Goal: Task Accomplishment & Management: Complete application form

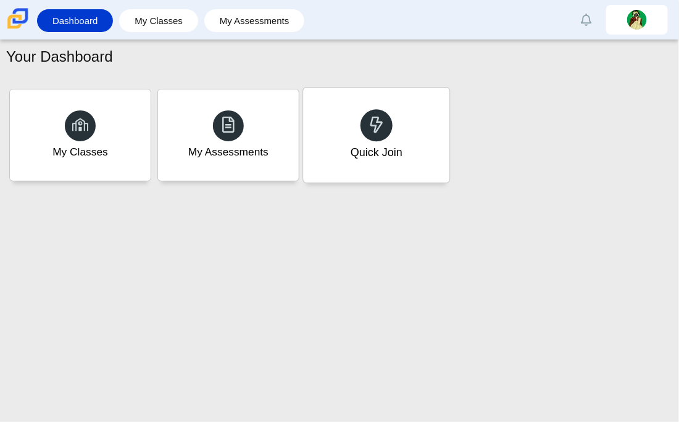
click at [334, 96] on div "Quick Join" at bounding box center [376, 135] width 146 height 95
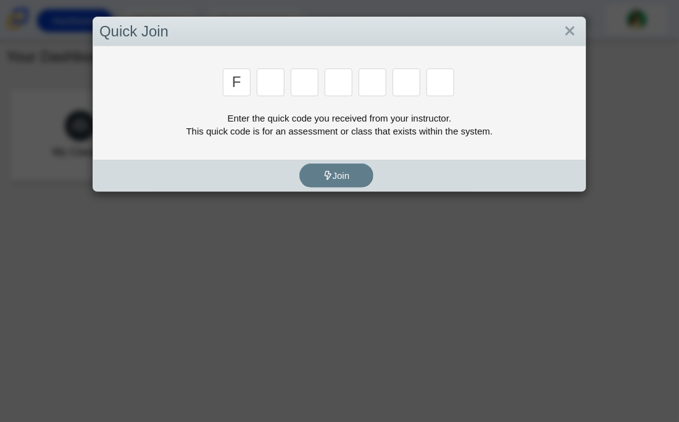
type input "f"
type input "7"
type input "m"
type input "c"
type input "h"
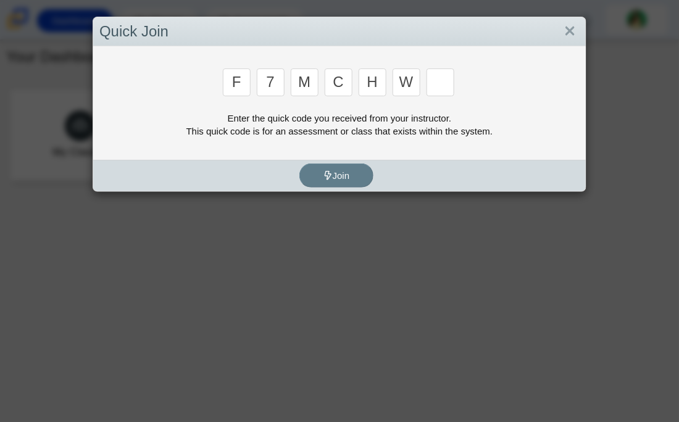
type input "w"
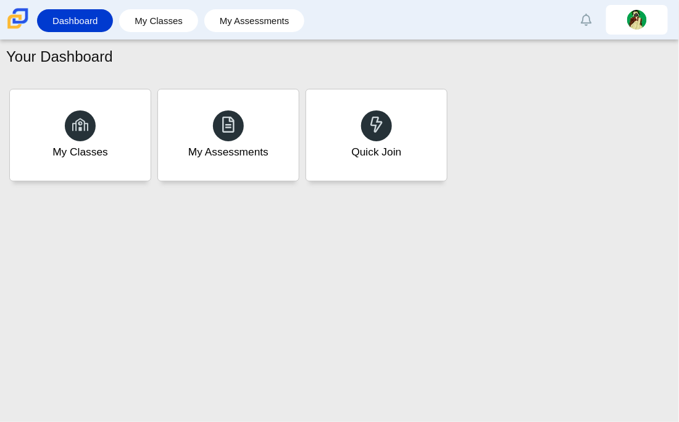
type input "k"
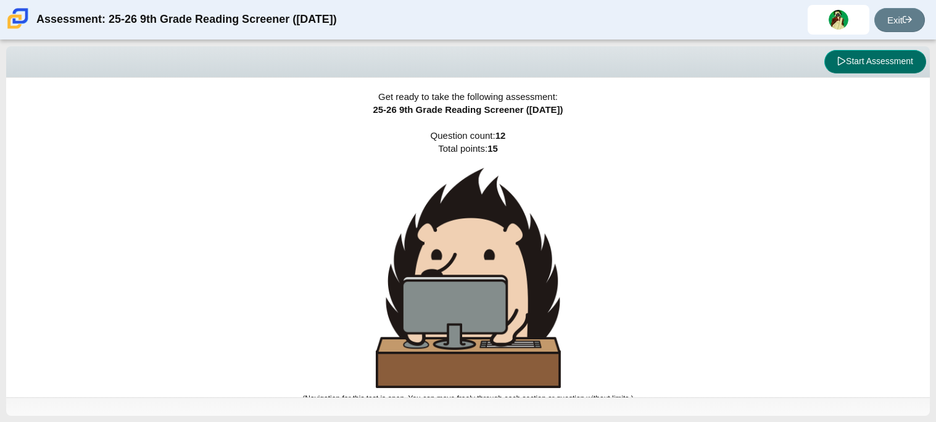
click at [678, 59] on button "Start Assessment" at bounding box center [875, 61] width 102 height 23
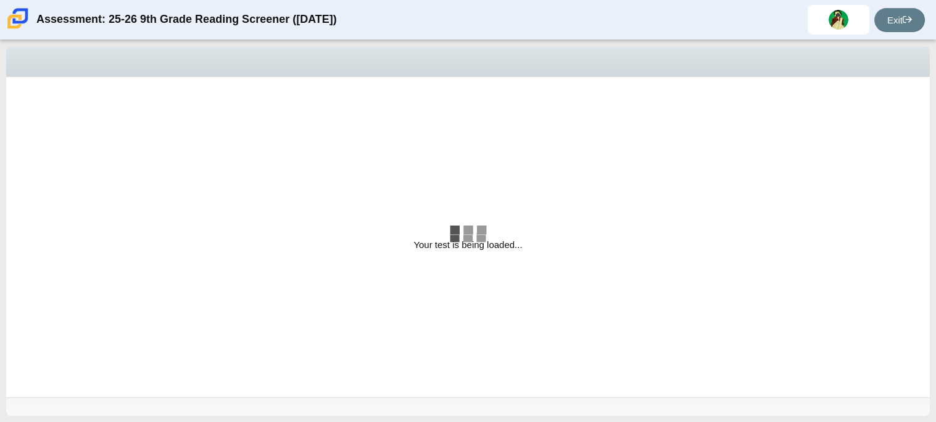
select select "ccc5b315-3c7c-471c-bf90-f22c8299c798"
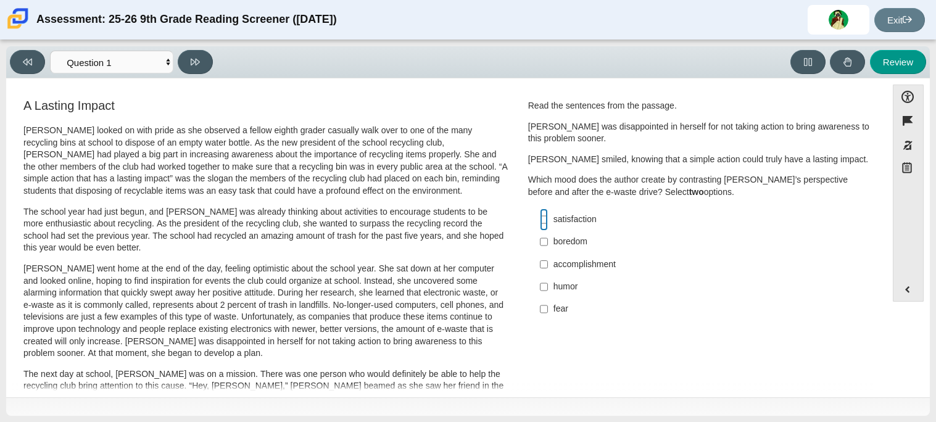
click at [540, 215] on input "satisfaction satisfaction" at bounding box center [544, 220] width 8 height 22
checkbox input "true"
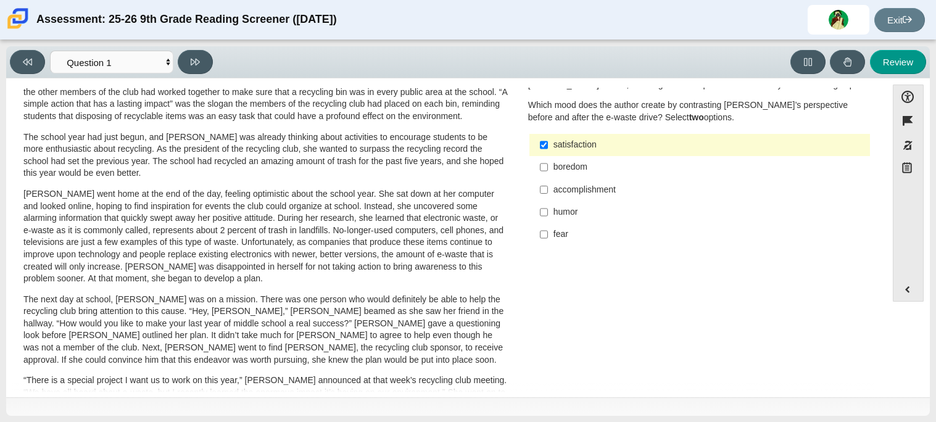
scroll to position [73, 0]
click at [557, 234] on div "fear" at bounding box center [710, 236] width 312 height 12
click at [548, 234] on input "fear fear" at bounding box center [544, 236] width 8 height 22
checkbox input "true"
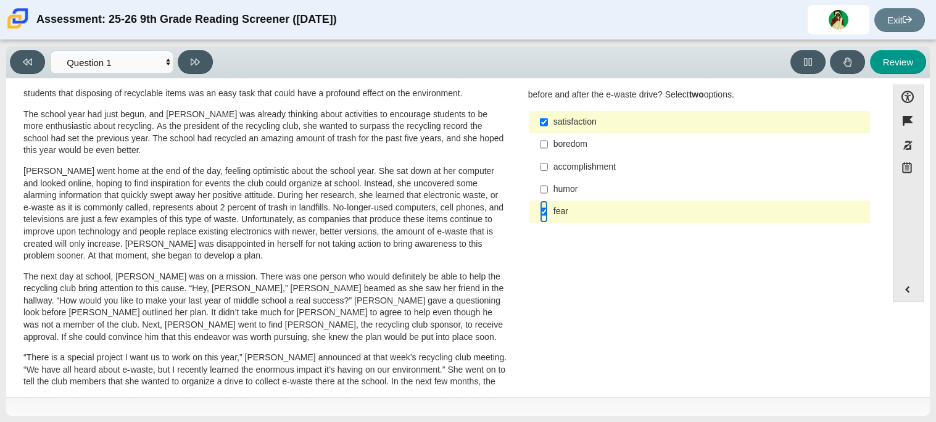
scroll to position [96, 0]
click at [200, 59] on button at bounding box center [195, 62] width 35 height 24
select select "0ff64528-ffd7-428d-b192-babfaadd44e8"
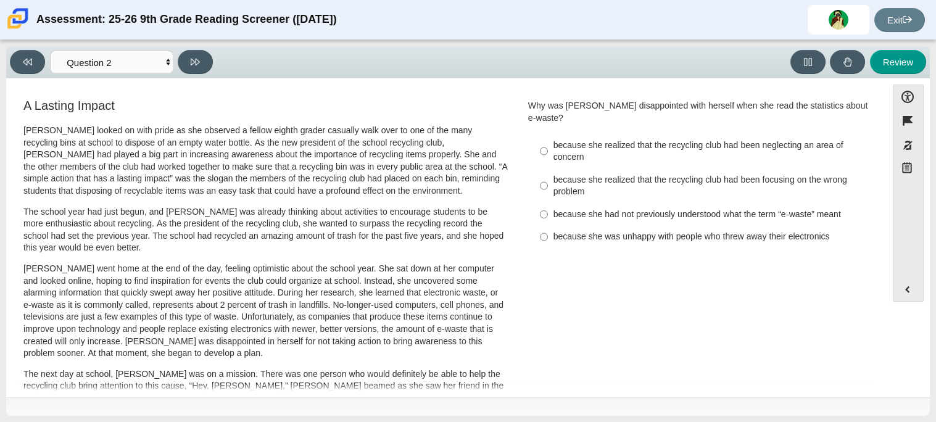
click at [48, 59] on div "Viewing Question 2 of 12 in Pacing Mode Questions Question 1 Question 2 Questio…" at bounding box center [114, 62] width 208 height 24
click at [621, 141] on div "because she realized that the recycling club had been neglecting an area of con…" at bounding box center [710, 151] width 312 height 24
click at [548, 141] on input "because she realized that the recycling club had been neglecting an area of con…" at bounding box center [544, 151] width 8 height 35
radio input "true"
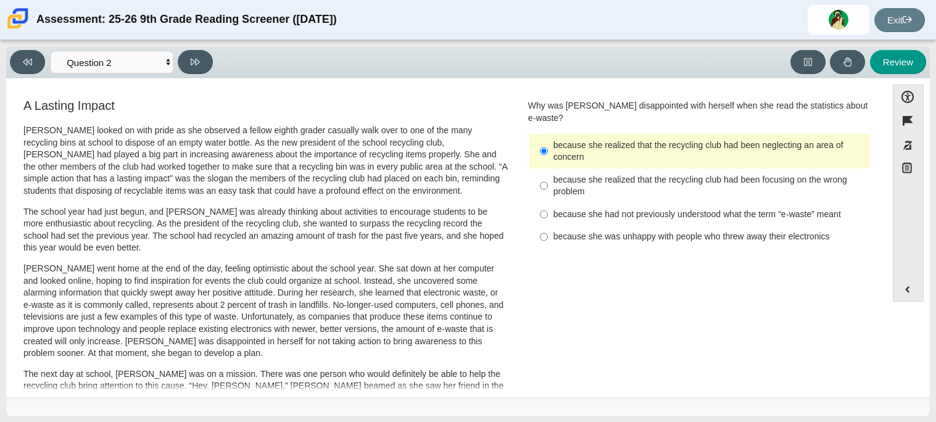
click at [613, 174] on div "because she realized that the recycling club had been focusing on the wrong pro…" at bounding box center [710, 186] width 312 height 24
click at [548, 170] on input "because she realized that the recycling club had been focusing on the wrong pro…" at bounding box center [544, 185] width 8 height 35
radio input "true"
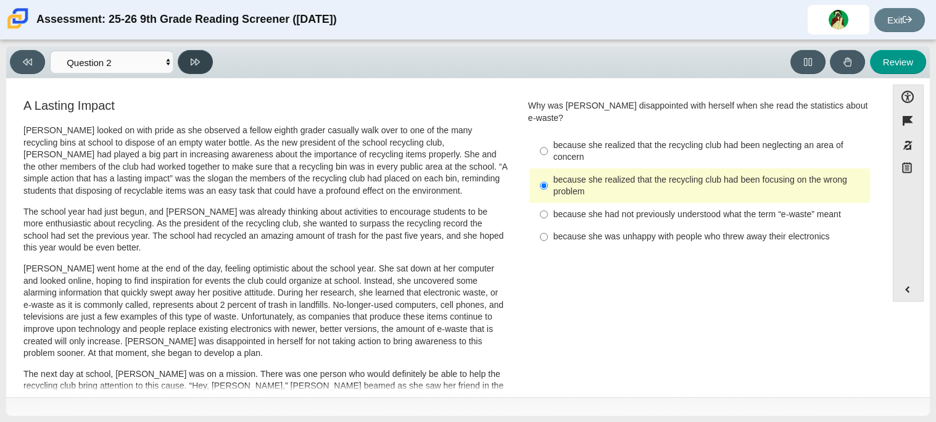
click at [188, 64] on button at bounding box center [195, 62] width 35 height 24
select select "7ce3d843-6974-4858-901c-1ff39630e843"
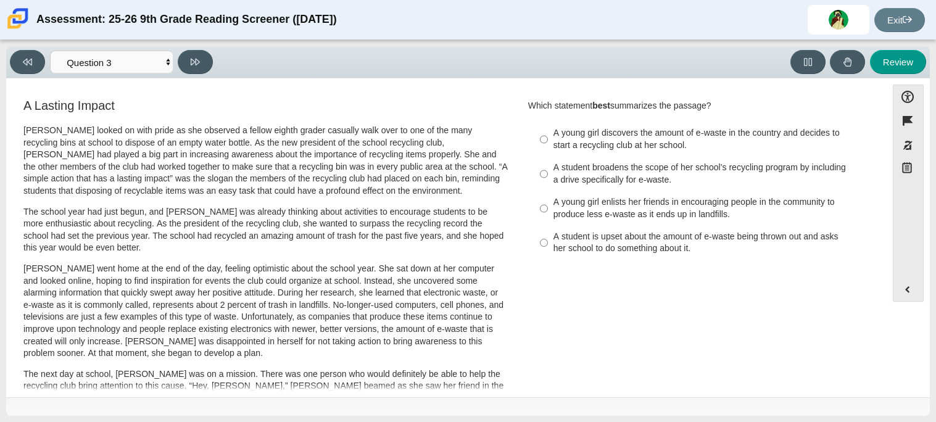
click at [548, 176] on label "A student broadens the scope of her school’s recycling program by including a d…" at bounding box center [700, 174] width 339 height 35
click at [548, 176] on input "A student broadens the scope of her school’s recycling program by including a d…" at bounding box center [544, 174] width 8 height 35
radio input "true"
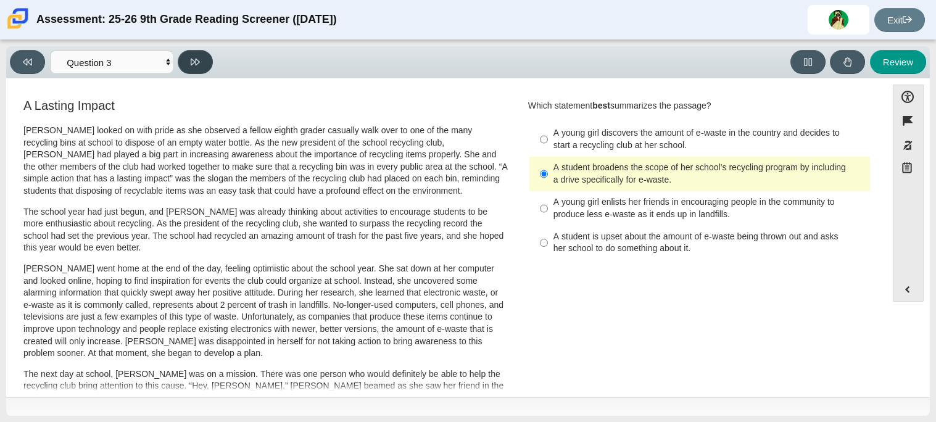
click at [207, 65] on button at bounding box center [195, 62] width 35 height 24
select select "ca9ea0f1-49c5-4bd1-83b0-472c18652b42"
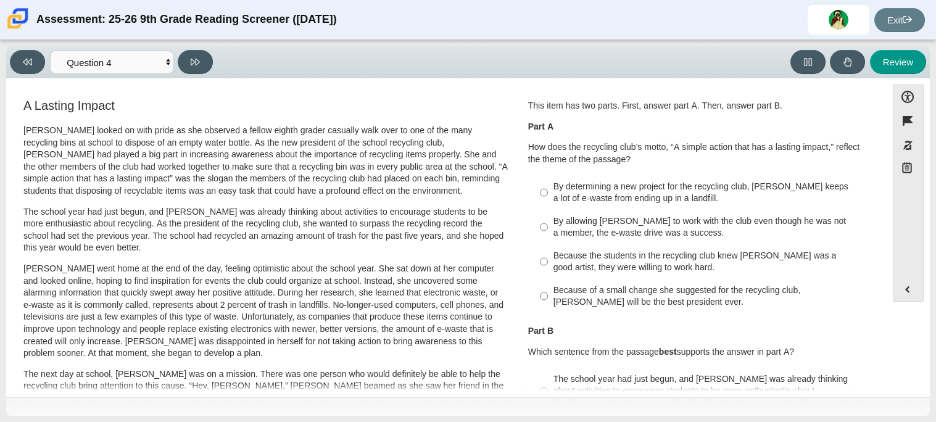
click at [561, 187] on div "By determining a new project for the recycling club, [PERSON_NAME] keeps a lot …" at bounding box center [710, 193] width 312 height 24
click at [548, 187] on input "By determining a new project for the recycling club, [PERSON_NAME] keeps a lot …" at bounding box center [544, 192] width 8 height 35
radio input "true"
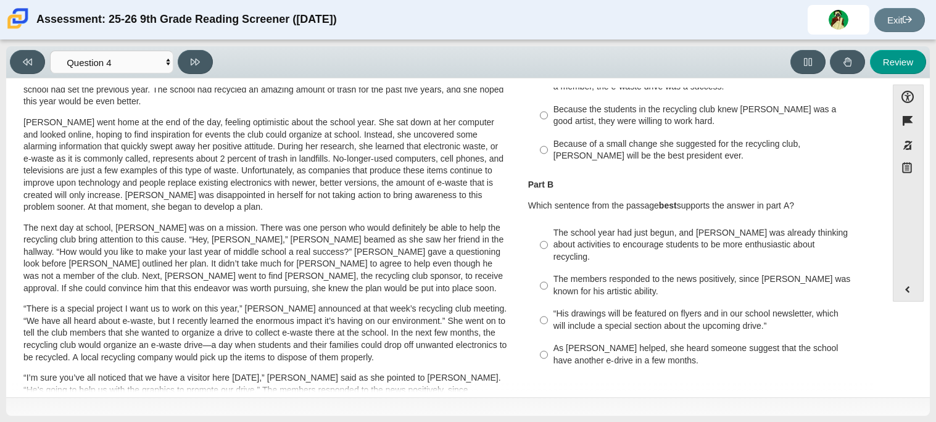
scroll to position [145, 0]
click at [678, 344] on div "As [PERSON_NAME] helped, she heard someone suggest that the school have another…" at bounding box center [710, 356] width 312 height 24
click at [548, 339] on input "As [PERSON_NAME] helped, she heard someone suggest that the school have another…" at bounding box center [544, 356] width 8 height 35
radio input "true"
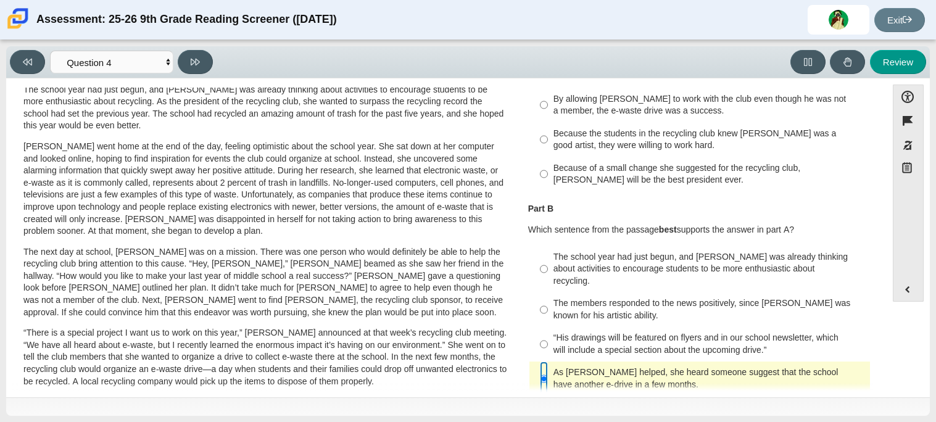
scroll to position [126, 0]
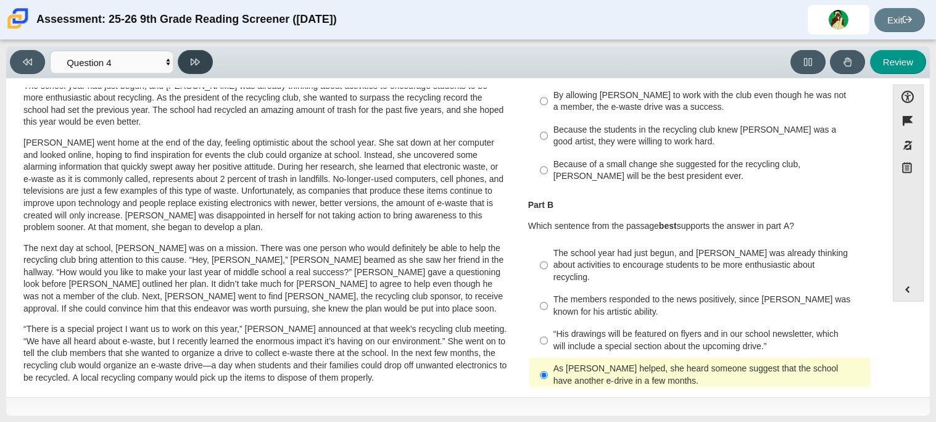
click at [207, 62] on button at bounding box center [195, 62] width 35 height 24
select select "e41f1a79-e29f-4095-8030-a53364015bed"
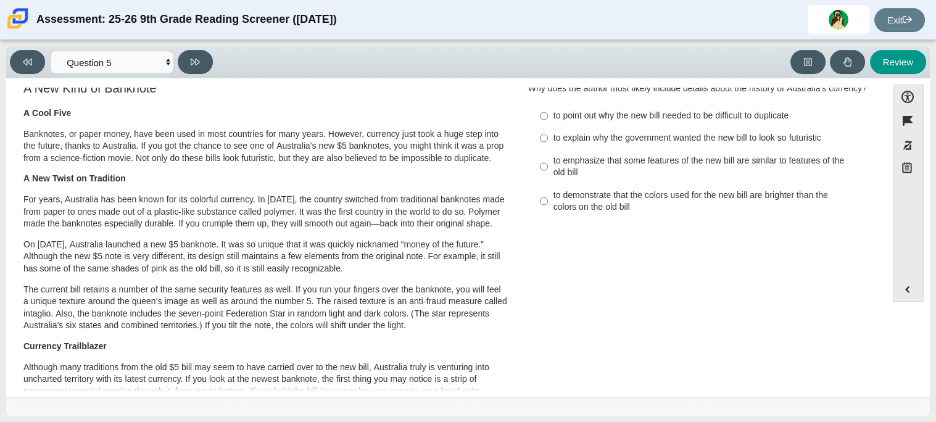
scroll to position [0, 0]
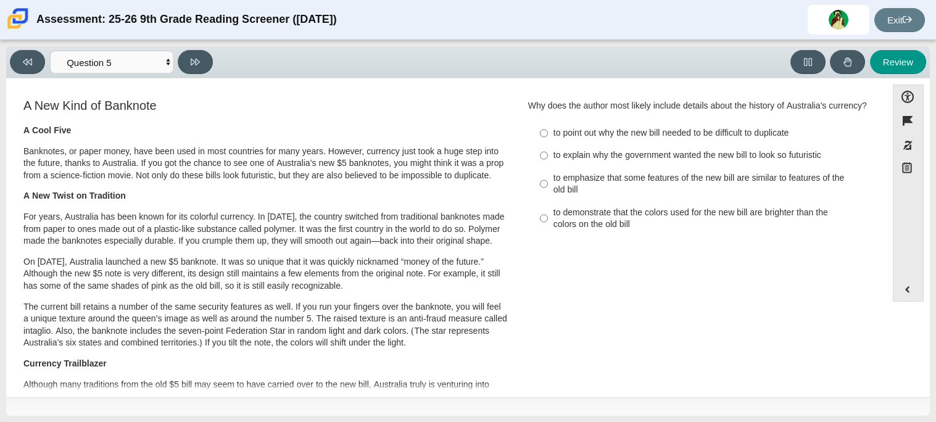
click at [554, 131] on div "to point out why the new bill needed to be difficult to duplicate" at bounding box center [710, 133] width 312 height 12
click at [548, 131] on input "to point out why the new bill needed to be difficult to duplicate to point out …" at bounding box center [544, 133] width 8 height 22
radio input "true"
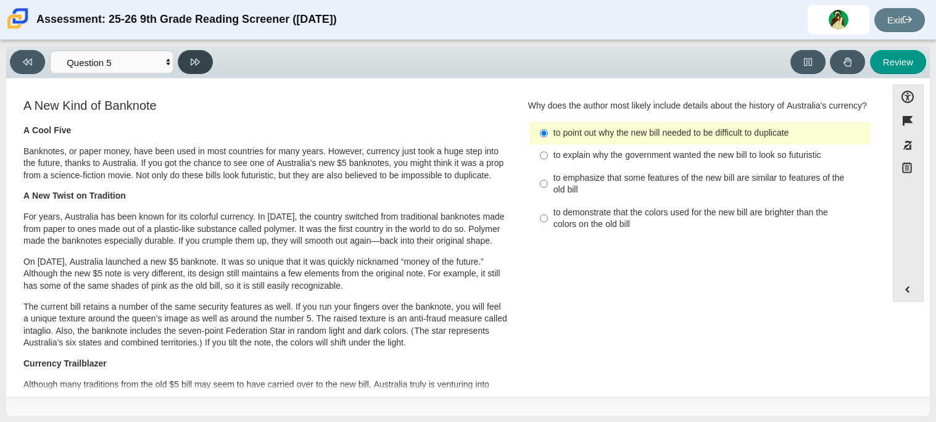
click at [190, 54] on button at bounding box center [195, 62] width 35 height 24
select select "69146e31-7b3d-4a3e-9ce6-f30c24342ae0"
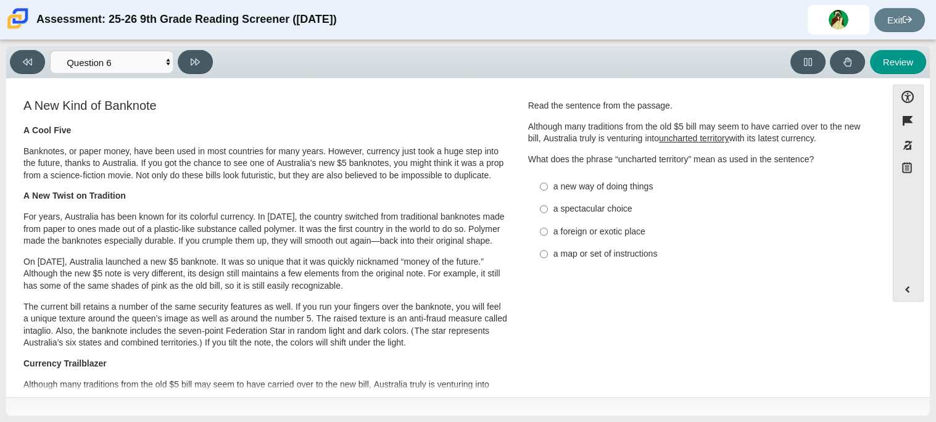
click at [557, 189] on div "a new way of doing things" at bounding box center [710, 187] width 312 height 12
click at [548, 189] on input "a new way of doing things a new way of doing things" at bounding box center [544, 186] width 8 height 22
radio input "true"
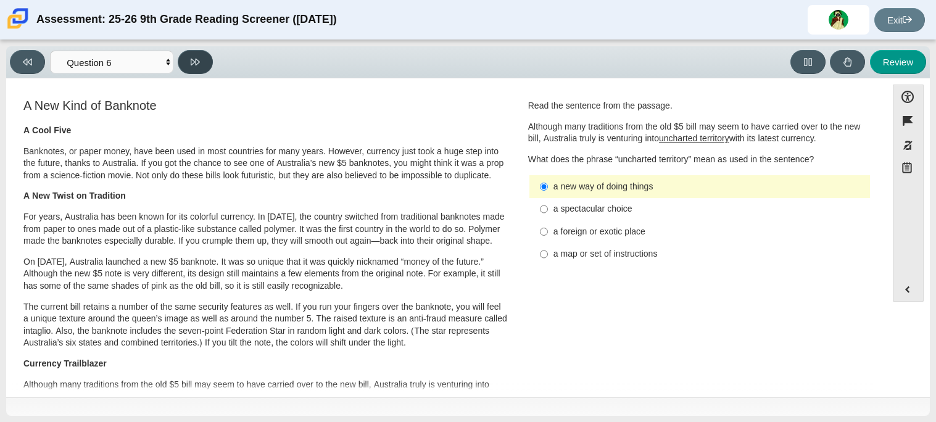
click at [183, 65] on button at bounding box center [195, 62] width 35 height 24
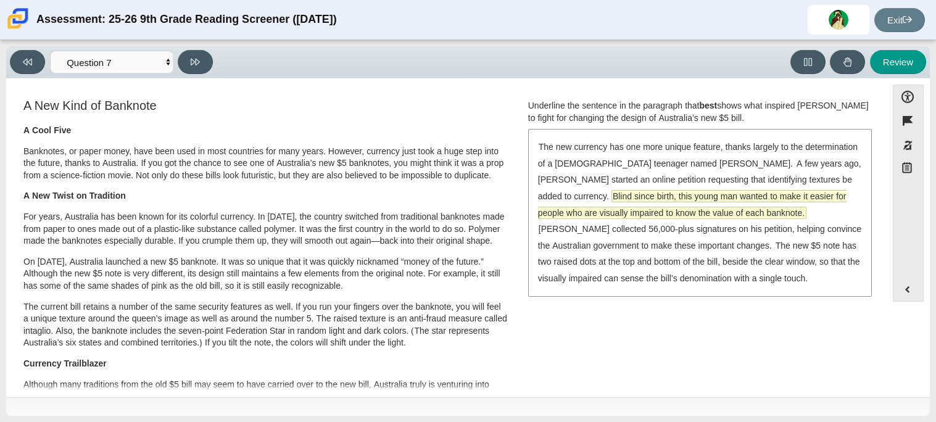
click at [678, 191] on span "Blind since birth, this young man wanted to make it easier for people who are v…" at bounding box center [692, 205] width 309 height 28
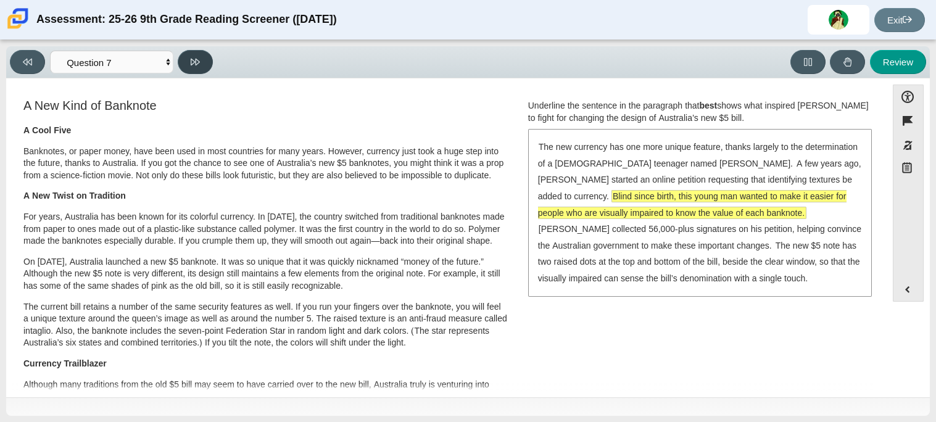
click at [204, 60] on button at bounding box center [195, 62] width 35 height 24
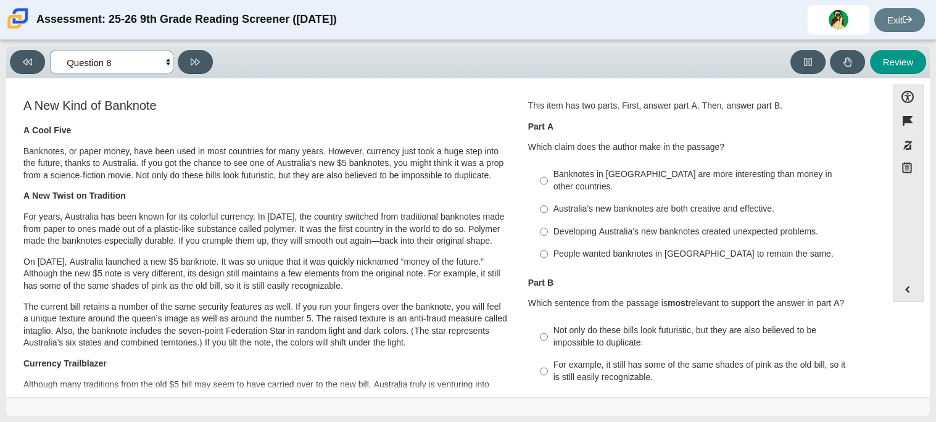
click at [130, 57] on select "Questions Question 1 Question 2 Question 3 Question 4 Question 5 Question 6 Que…" at bounding box center [111, 62] width 123 height 23
click at [50, 51] on select "Questions Question 1 Question 2 Question 3 Question 4 Question 5 Question 6 Que…" at bounding box center [111, 62] width 123 height 23
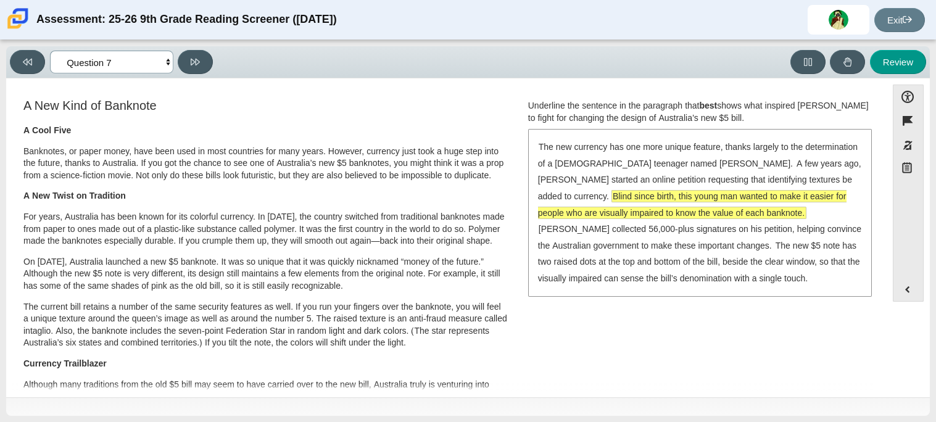
click at [143, 64] on select "Questions Question 1 Question 2 Question 3 Question 4 Question 5 Question 6 Que…" at bounding box center [111, 62] width 123 height 23
select select "ea8338c2-a6a3-418e-a305-2b963b54a290"
click at [50, 51] on select "Questions Question 1 Question 2 Question 3 Question 4 Question 5 Question 6 Que…" at bounding box center [111, 62] width 123 height 23
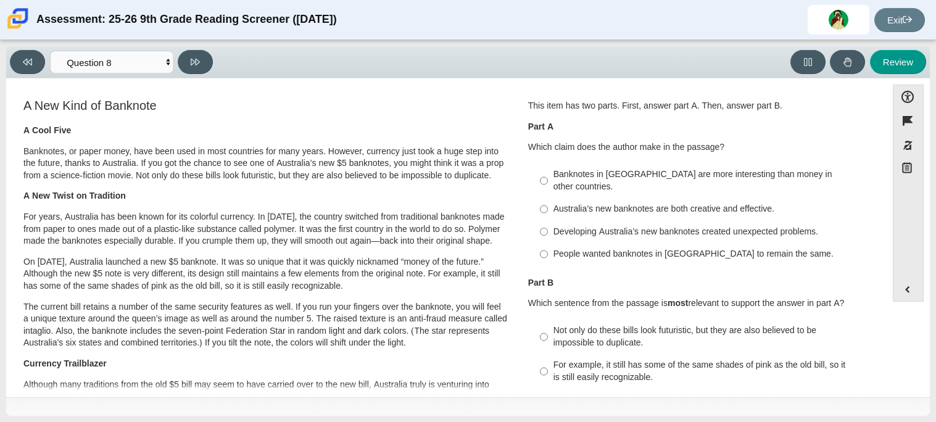
click at [567, 203] on div "Australia’s new banknotes are both creative and effective." at bounding box center [710, 209] width 312 height 12
click at [548, 203] on input "Australia’s new banknotes are both creative and effective. Australia’s new bank…" at bounding box center [544, 209] width 8 height 22
radio input "true"
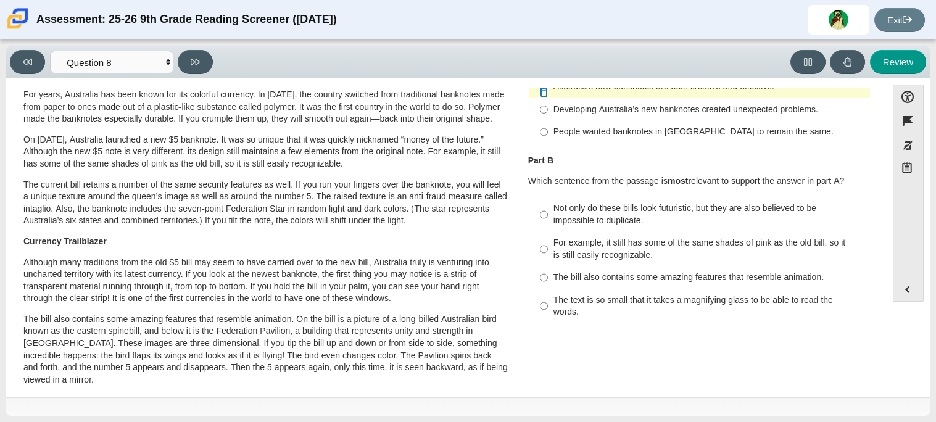
scroll to position [126, 0]
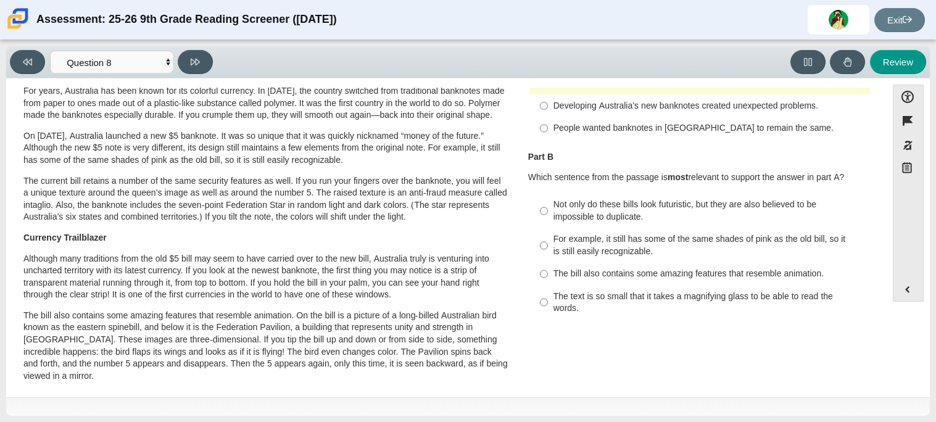
click at [678, 199] on div "Not only do these bills look futuristic, but they are also believed to be impos…" at bounding box center [710, 211] width 312 height 24
click at [548, 194] on input "Not only do these bills look futuristic, but they are also believed to be impos…" at bounding box center [544, 211] width 8 height 35
radio input "true"
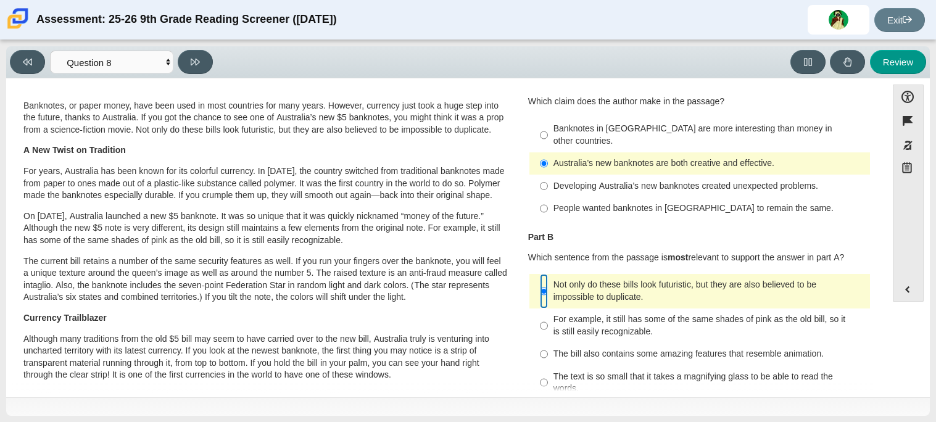
scroll to position [44, 0]
click at [565, 315] on div "For example, it still has some of the same shades of pink as the old bill, so i…" at bounding box center [710, 327] width 312 height 24
click at [548, 310] on input "For example, it still has some of the same shades of pink as the old bill, so i…" at bounding box center [544, 327] width 8 height 35
radio input "true"
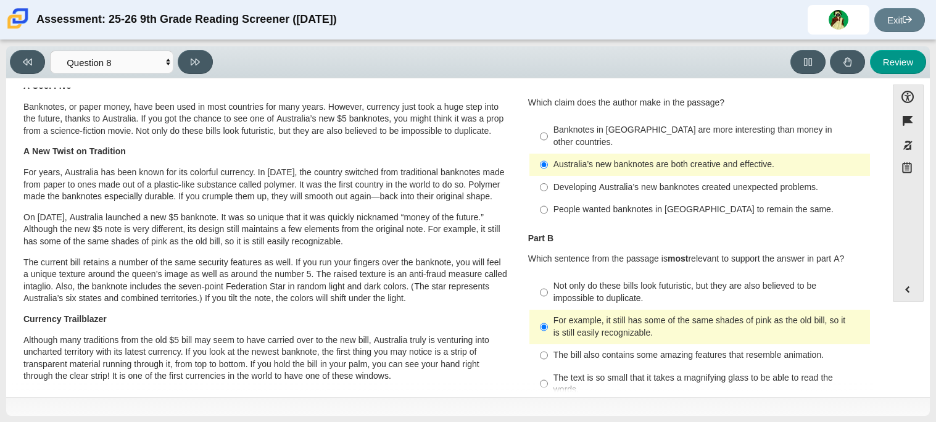
click at [557, 291] on div "Not only do these bills look futuristic, but they are also believed to be impos…" at bounding box center [710, 292] width 312 height 24
click at [548, 291] on input "Not only do these bills look futuristic, but they are also believed to be impos…" at bounding box center [544, 292] width 8 height 35
radio input "true"
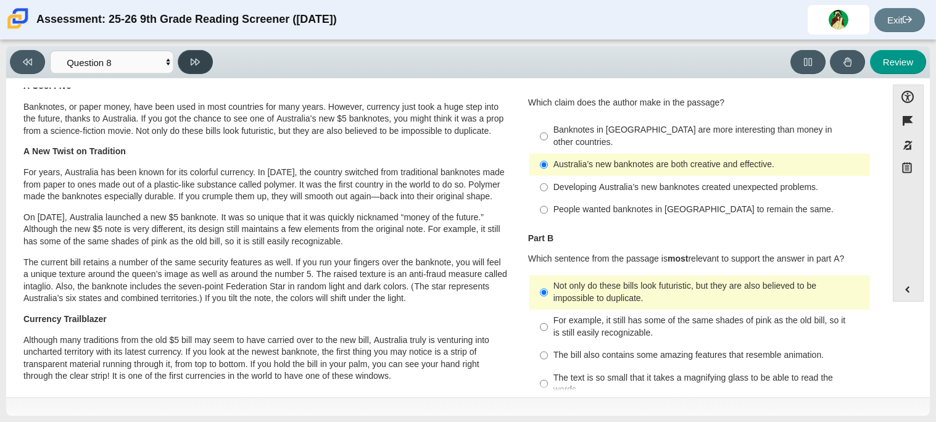
click at [204, 66] on button at bounding box center [195, 62] width 35 height 24
select select "89f058d6-b15c-4ef5-a4b3-fdaffb8868b6"
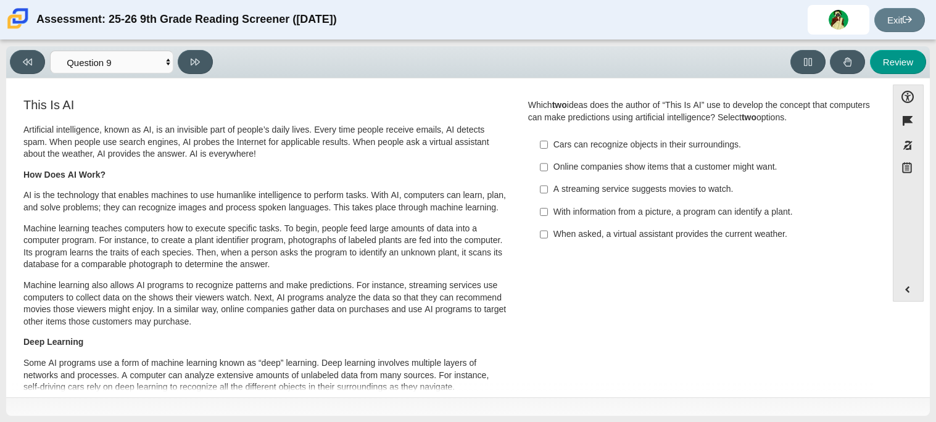
scroll to position [0, 0]
click at [678, 214] on div "With information from a picture, a program can identify a plant." at bounding box center [710, 213] width 312 height 12
click at [548, 214] on input "With information from a picture, a program can identify a plant. With informati…" at bounding box center [544, 212] width 8 height 22
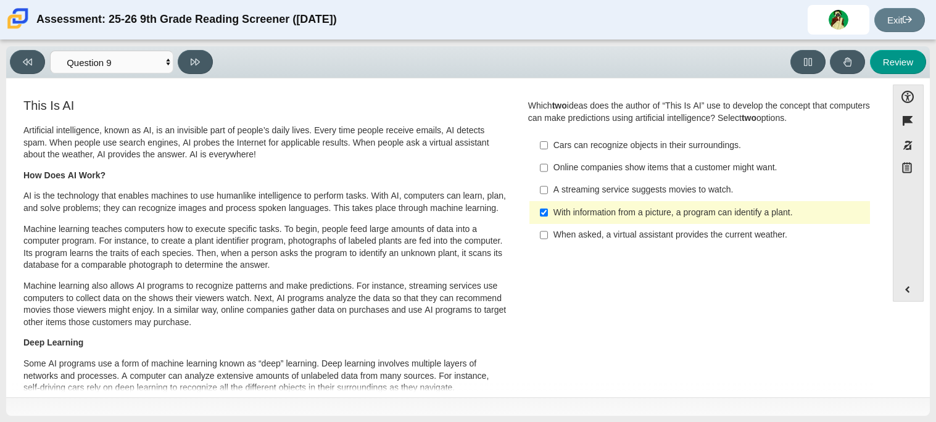
click at [678, 216] on div "With information from a picture, a program can identify a plant." at bounding box center [710, 213] width 312 height 12
click at [548, 216] on input "With information from a picture, a program can identify a plant. With informati…" at bounding box center [544, 212] width 8 height 22
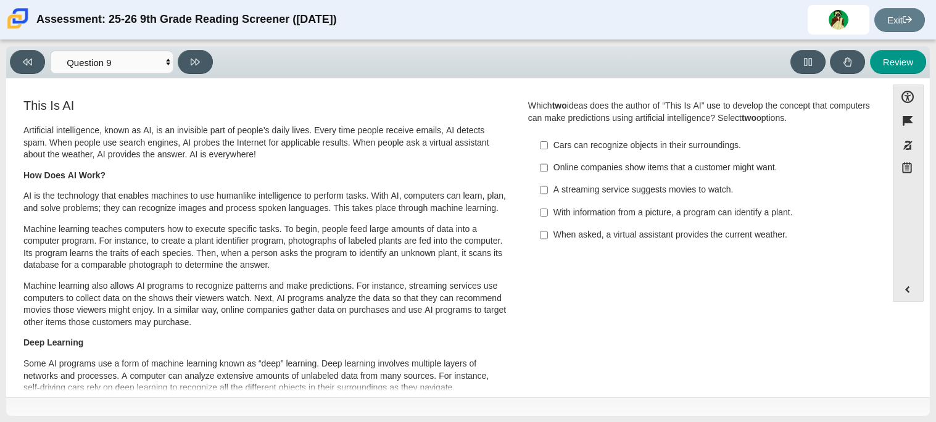
click at [465, 170] on p "How Does AI Work?" at bounding box center [265, 176] width 484 height 12
click at [547, 218] on label "With information from a picture, a program can identify a plant. With informati…" at bounding box center [700, 212] width 339 height 22
click at [547, 218] on input "With information from a picture, a program can identify a plant. With informati…" at bounding box center [544, 212] width 8 height 22
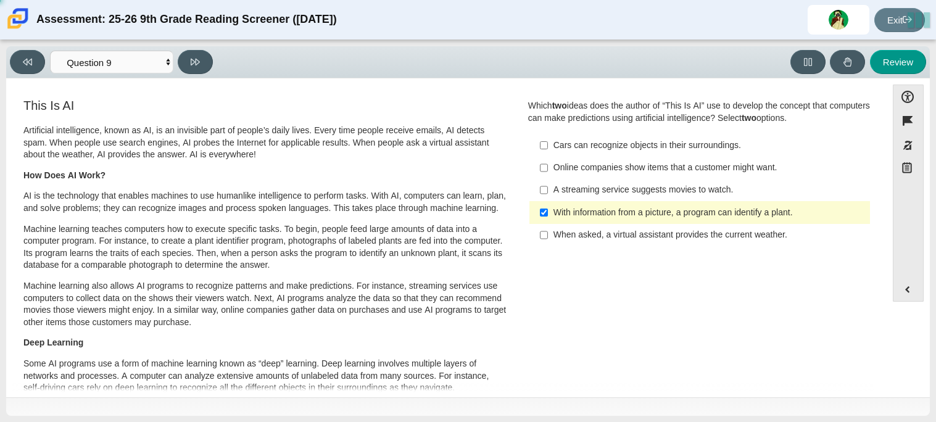
click at [547, 218] on label "With information from a picture, a program can identify a plant. With informati…" at bounding box center [700, 212] width 339 height 22
click at [547, 218] on input "With information from a picture, a program can identify a plant. With informati…" at bounding box center [544, 212] width 8 height 22
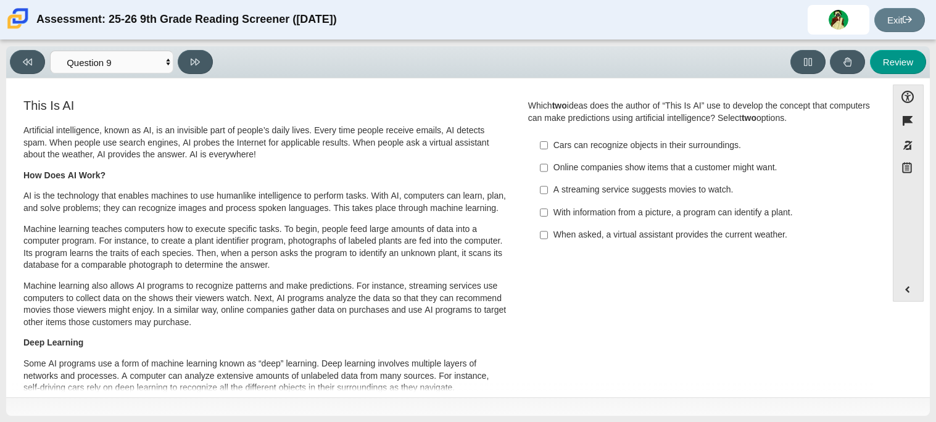
click at [573, 220] on label "With information from a picture, a program can identify a plant. With informati…" at bounding box center [700, 212] width 339 height 22
click at [548, 220] on input "With information from a picture, a program can identify a plant. With informati…" at bounding box center [544, 212] width 8 height 22
checkbox input "true"
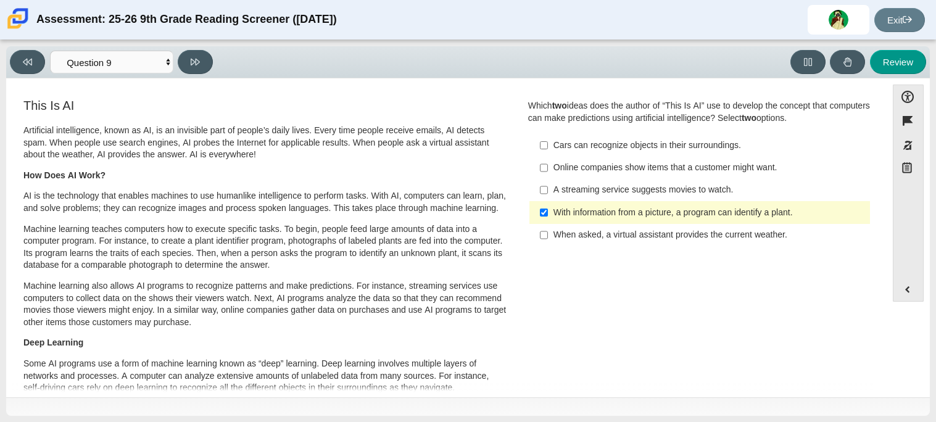
click at [544, 194] on label "A streaming service suggests movies to watch. A streaming service suggests movi…" at bounding box center [700, 190] width 339 height 22
click at [544, 194] on input "A streaming service suggests movies to watch. A streaming service suggests movi…" at bounding box center [544, 190] width 8 height 22
checkbox input "true"
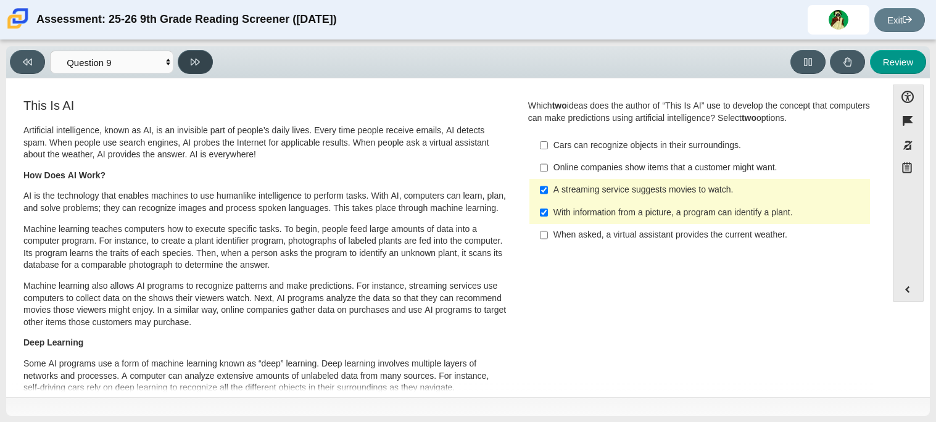
click at [204, 62] on button at bounding box center [195, 62] width 35 height 24
select select "cdf3c14e-a918-44d1-9b63-3db0fa81641e"
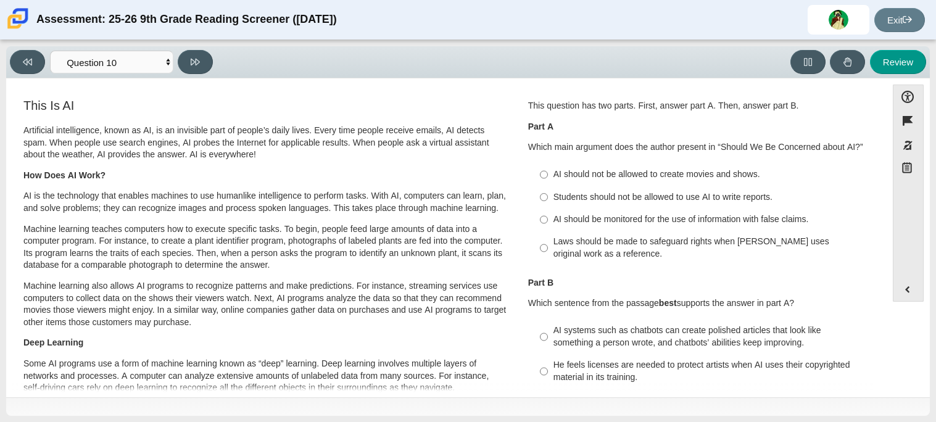
click at [597, 241] on div "Laws should be made to safeguard rights when [PERSON_NAME] uses original work a…" at bounding box center [710, 248] width 312 height 24
click at [548, 241] on input "Laws should be made to safeguard rights when [PERSON_NAME] uses original work a…" at bounding box center [544, 248] width 8 height 35
radio input "true"
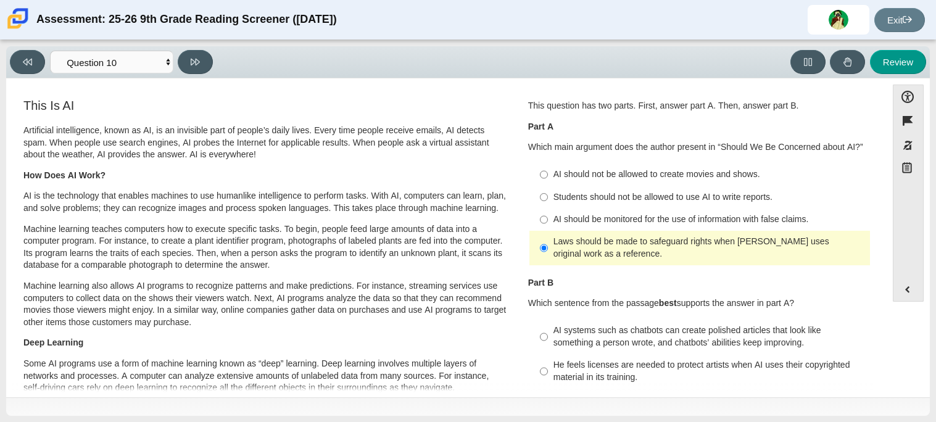
click at [678, 281] on p "Part B" at bounding box center [699, 283] width 343 height 12
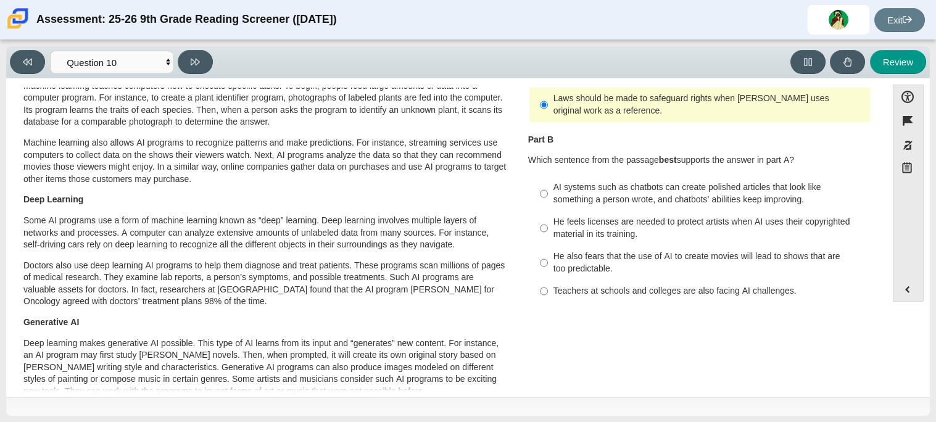
scroll to position [137, 0]
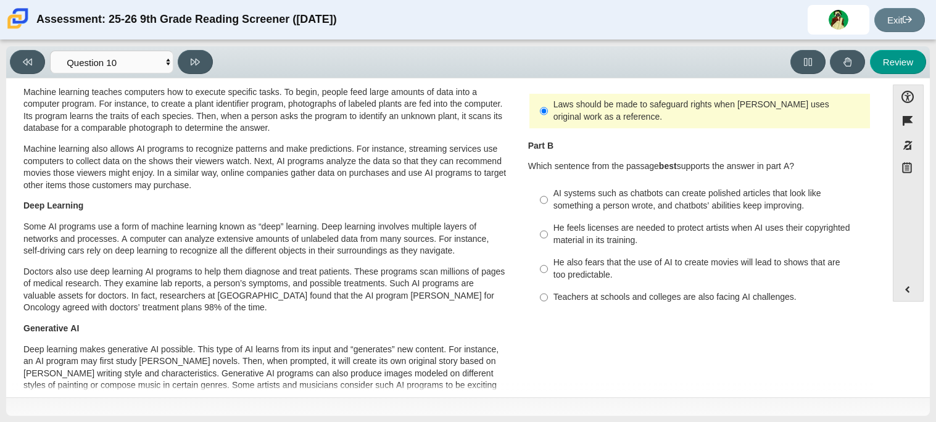
click at [678, 230] on div "He feels licenses are needed to protect artists when AI uses their copyrighted …" at bounding box center [710, 234] width 312 height 24
click at [548, 230] on input "He feels licenses are needed to protect artists when AI uses their copyrighted …" at bounding box center [544, 234] width 8 height 35
radio input "true"
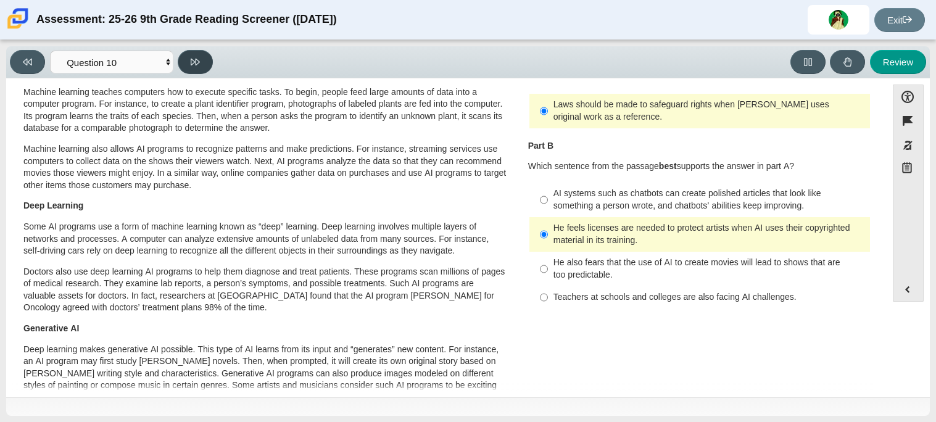
click at [196, 61] on icon at bounding box center [195, 61] width 9 height 9
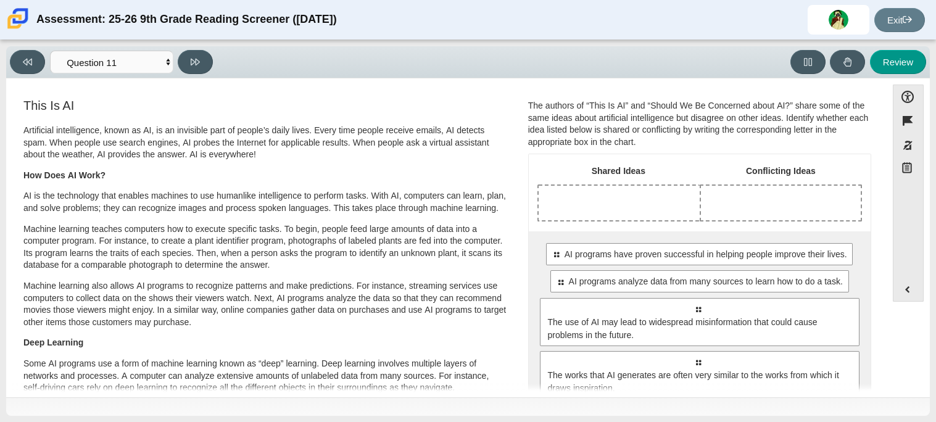
drag, startPoint x: 935, startPoint y: 259, endPoint x: 933, endPoint y: 286, distance: 26.6
click at [678, 286] on div "Viewing Question 11 of 12 in Pacing Mode Questions Question 1 Question 2 Questi…" at bounding box center [468, 231] width 936 height 382
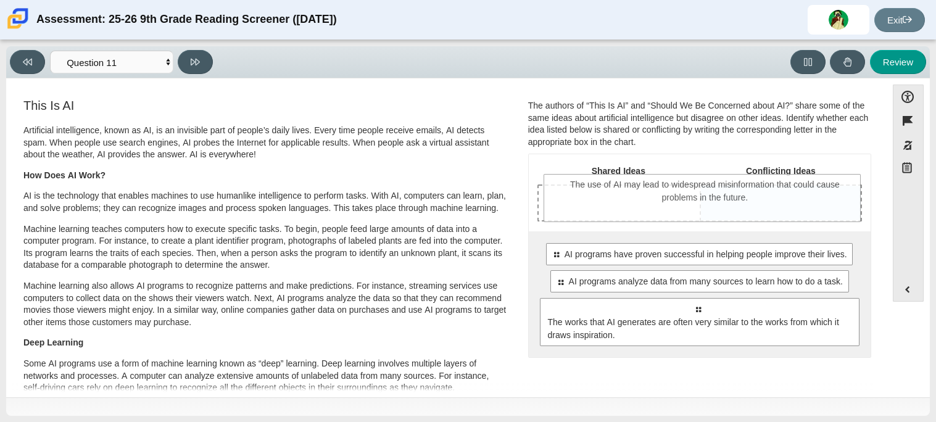
drag, startPoint x: 773, startPoint y: 326, endPoint x: 781, endPoint y: 204, distance: 122.4
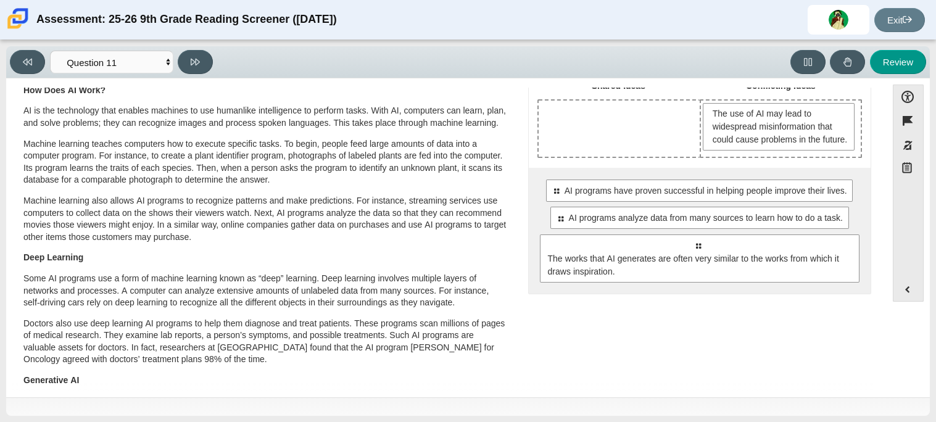
scroll to position [68, 0]
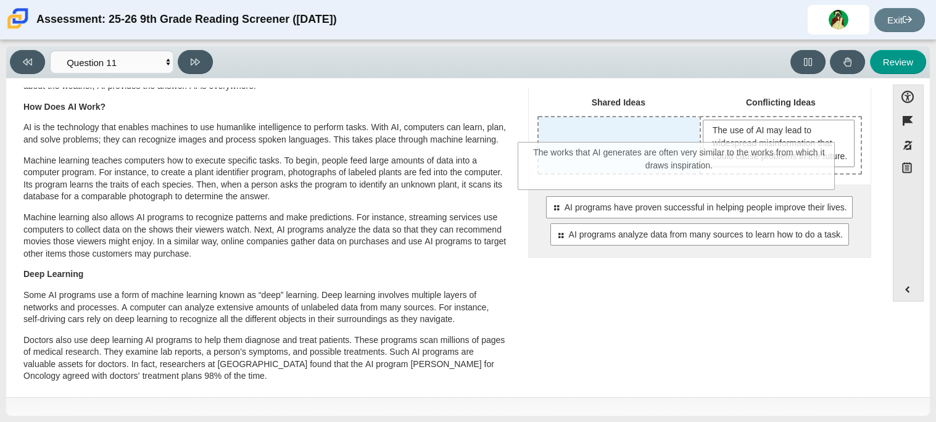
drag, startPoint x: 568, startPoint y: 299, endPoint x: 548, endPoint y: 178, distance: 123.2
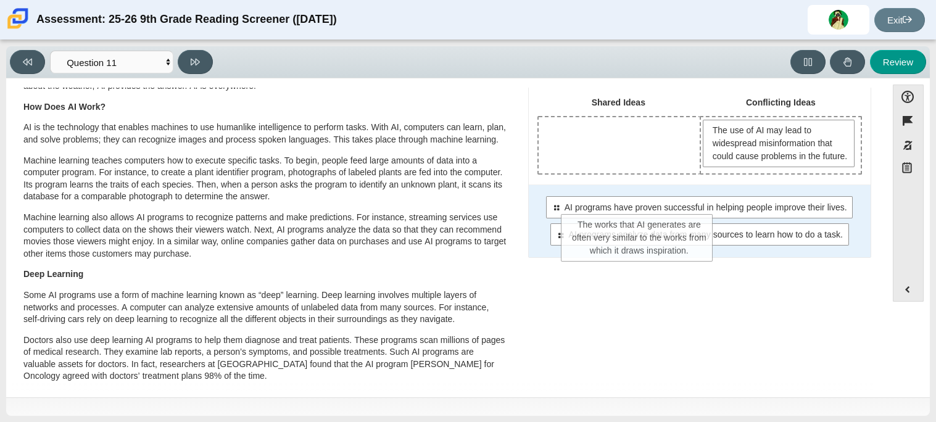
drag, startPoint x: 585, startPoint y: 160, endPoint x: 626, endPoint y: 320, distance: 165.7
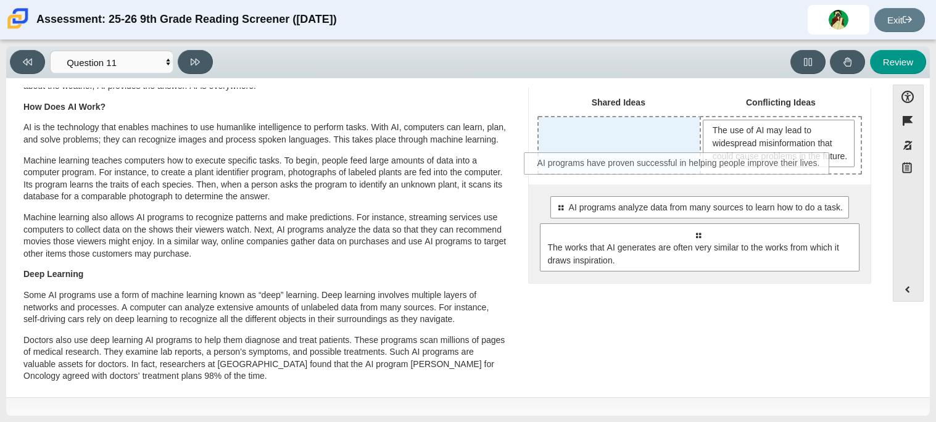
drag, startPoint x: 581, startPoint y: 218, endPoint x: 563, endPoint y: 161, distance: 59.5
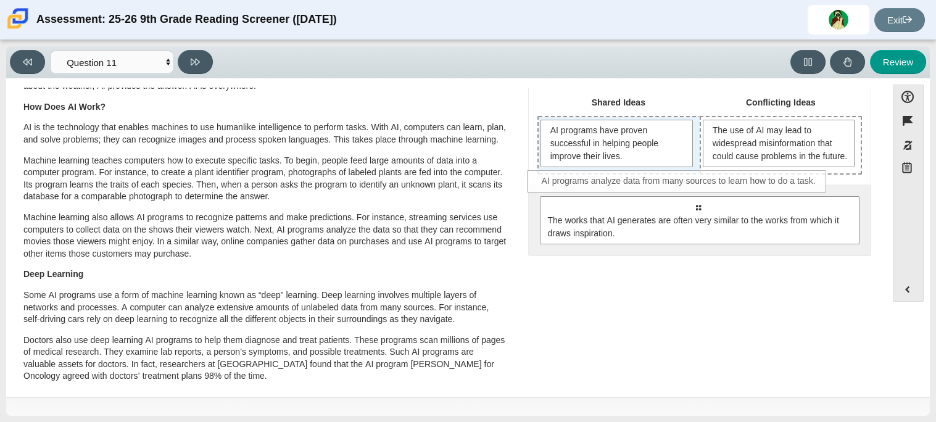
drag, startPoint x: 581, startPoint y: 215, endPoint x: 562, endPoint y: 176, distance: 42.5
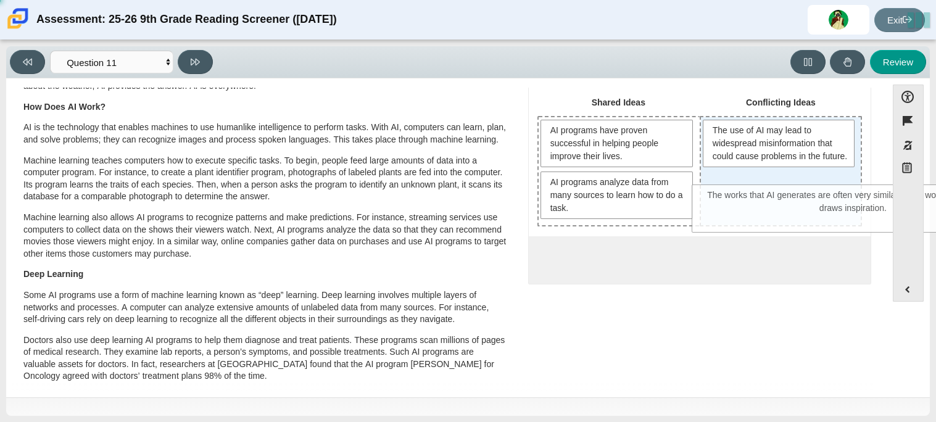
drag, startPoint x: 634, startPoint y: 260, endPoint x: 795, endPoint y: 194, distance: 173.5
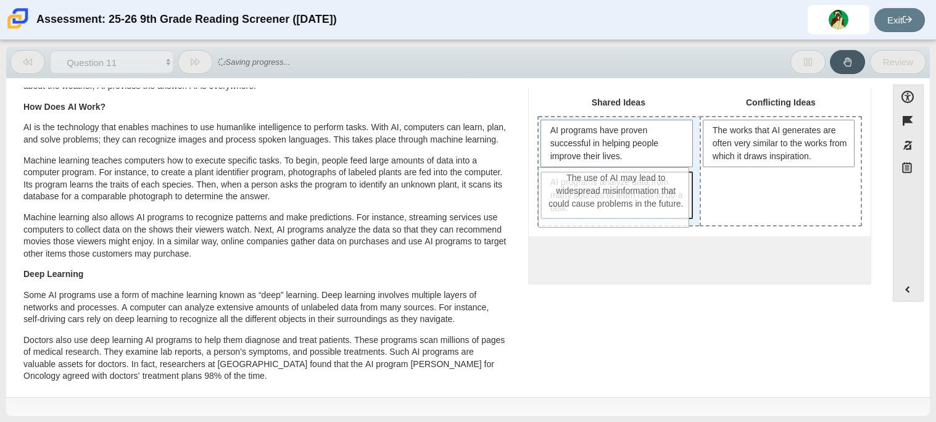
drag, startPoint x: 756, startPoint y: 167, endPoint x: 596, endPoint y: 215, distance: 166.9
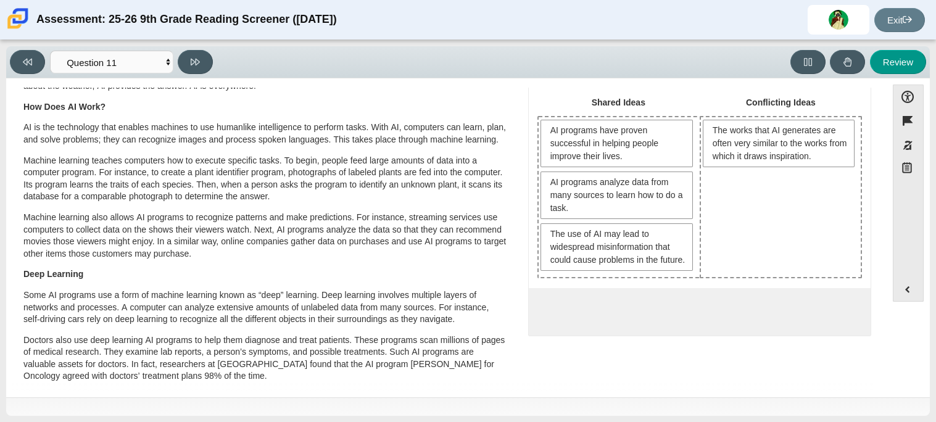
click at [596, 344] on div "Question The authors of “This Is AI” and “Should We Be Concerned about AI?” sha…" at bounding box center [700, 185] width 362 height 315
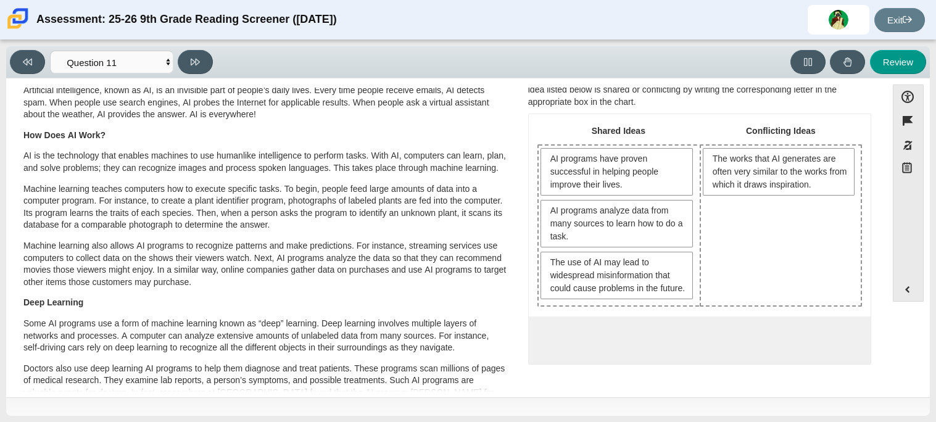
scroll to position [36, 0]
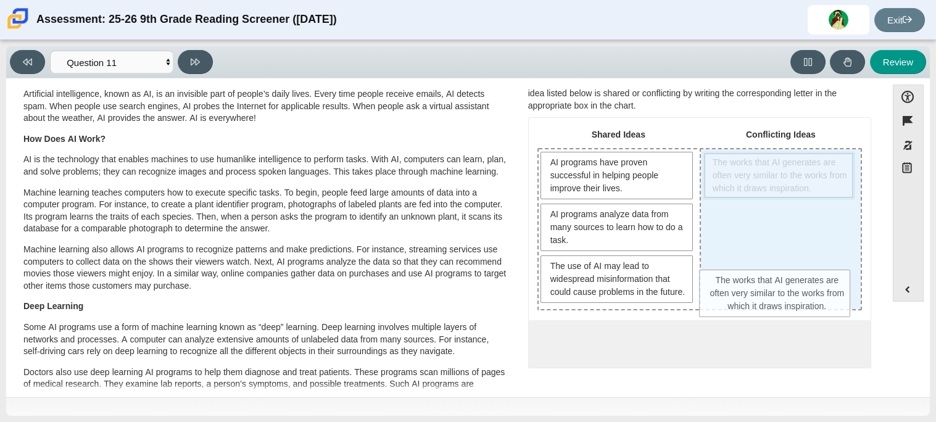
drag, startPoint x: 757, startPoint y: 172, endPoint x: 760, endPoint y: 312, distance: 140.1
click at [678, 309] on div "The works that AI generates are often very similar to the works from which it d…" at bounding box center [781, 229] width 160 height 160
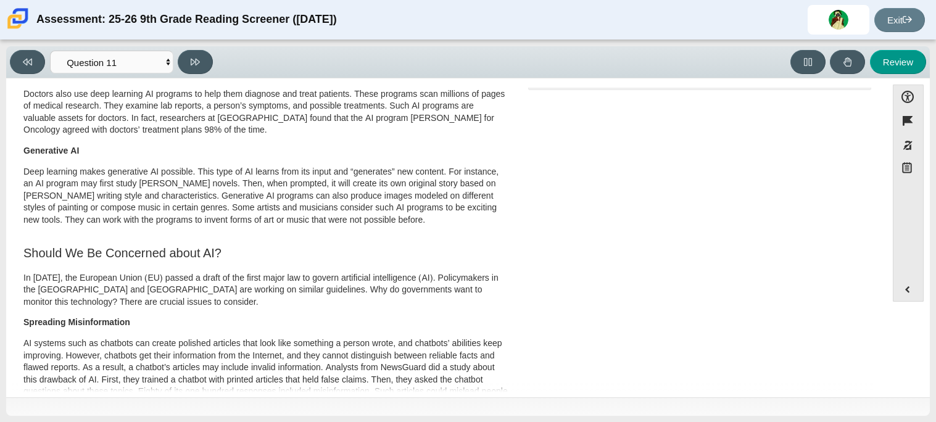
scroll to position [264, 0]
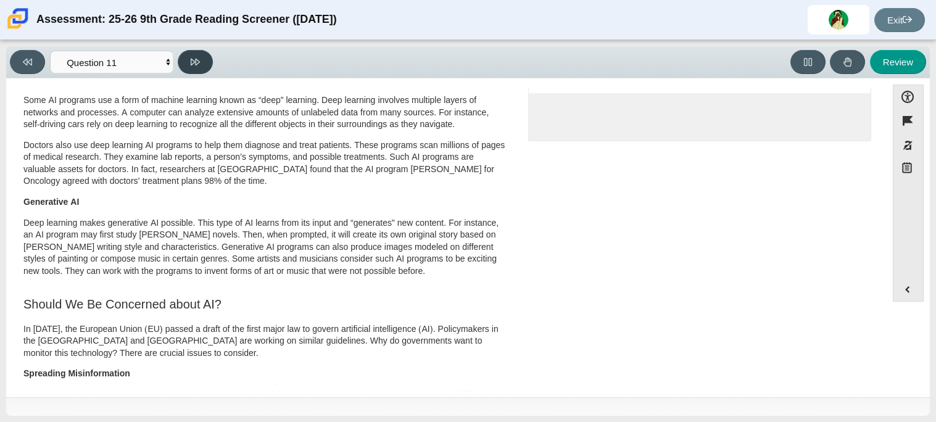
click at [195, 63] on icon at bounding box center [195, 62] width 9 height 7
select select "c3effed4-44ce-4a19-bd96-1787f34e9b4c"
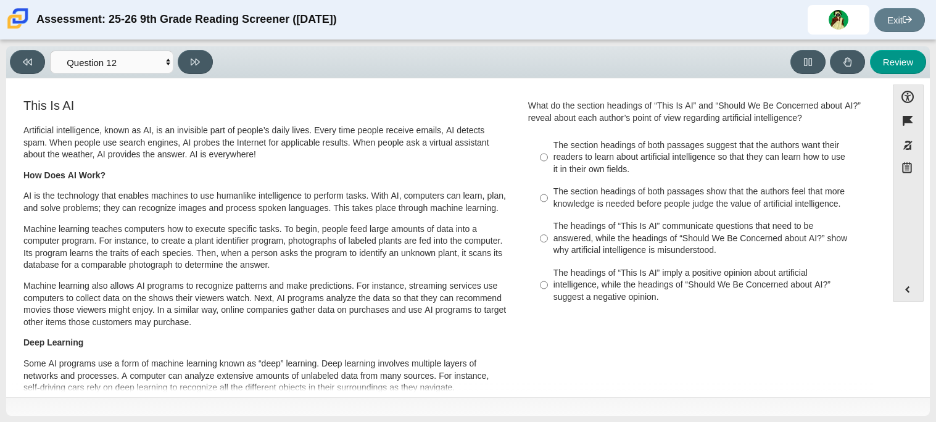
click at [617, 292] on div "The headings of “This Is AI” imply a positive opinion about artificial intellig…" at bounding box center [710, 285] width 312 height 36
click at [548, 292] on input "The headings of “This Is AI” imply a positive opinion about artificial intellig…" at bounding box center [544, 285] width 8 height 47
radio input "true"
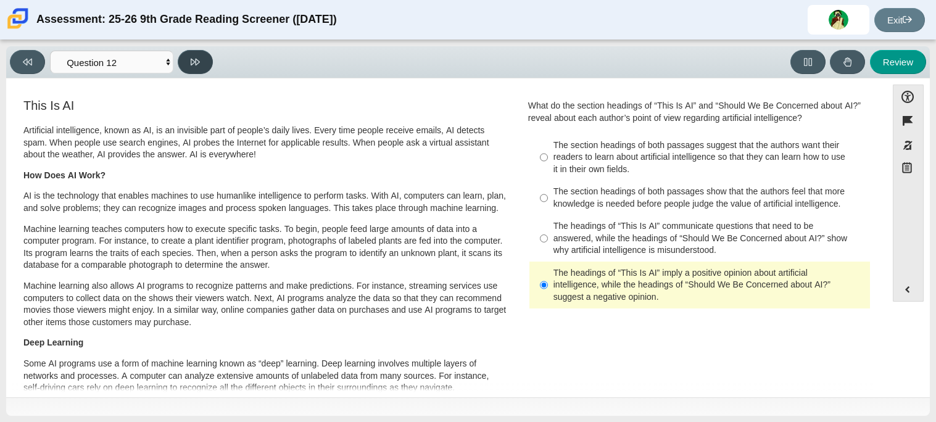
click at [200, 52] on button at bounding box center [195, 62] width 35 height 24
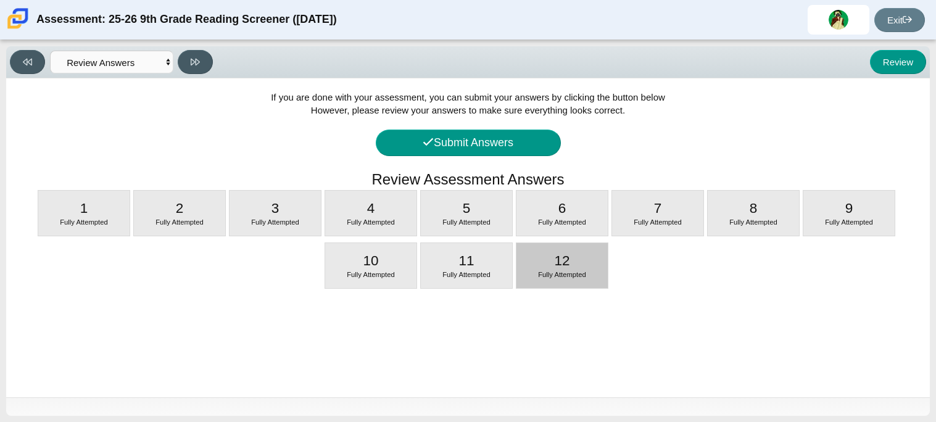
click at [576, 246] on div "12 Fully Attempted" at bounding box center [562, 265] width 91 height 45
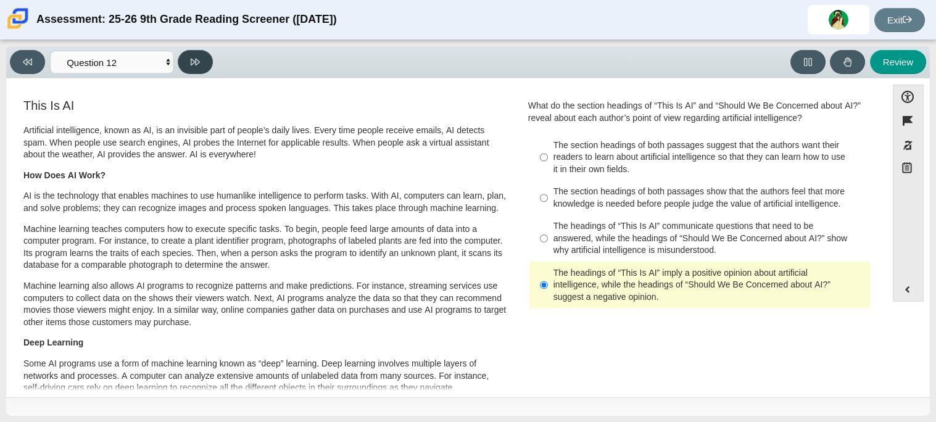
click at [212, 63] on button at bounding box center [195, 62] width 35 height 24
select select "review"
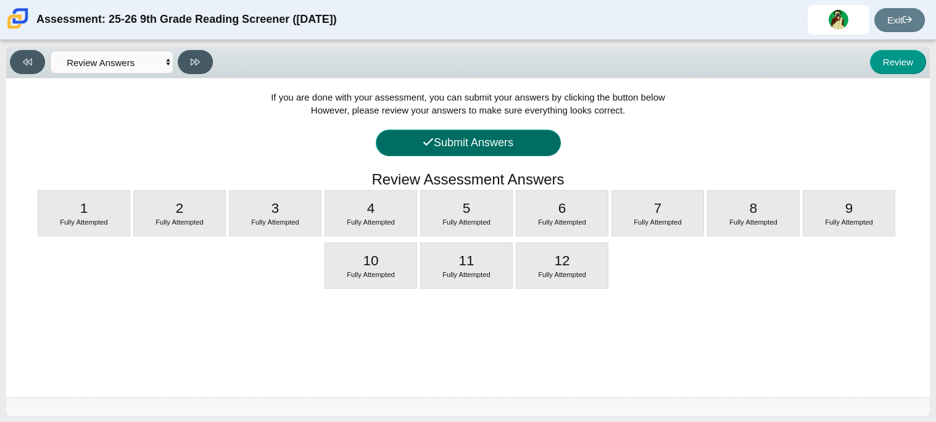
click at [402, 139] on button "Submit Answers" at bounding box center [468, 143] width 185 height 27
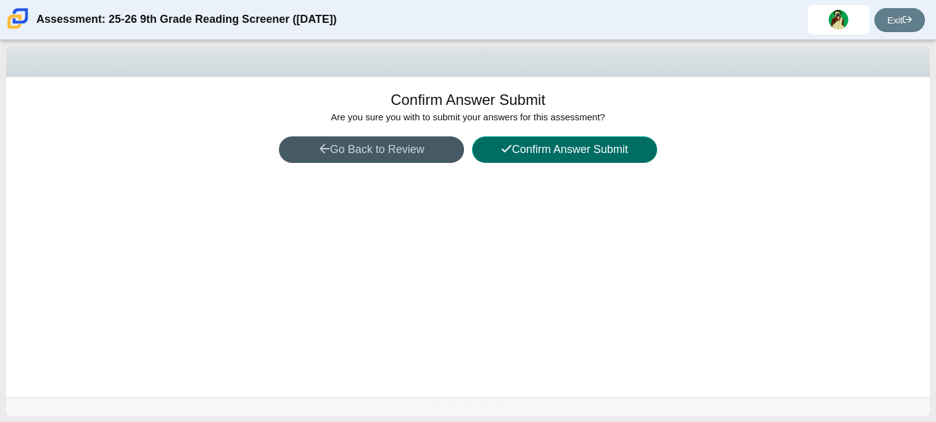
click at [506, 156] on button "Confirm Answer Submit" at bounding box center [564, 149] width 185 height 27
